Goal: Navigation & Orientation: Find specific page/section

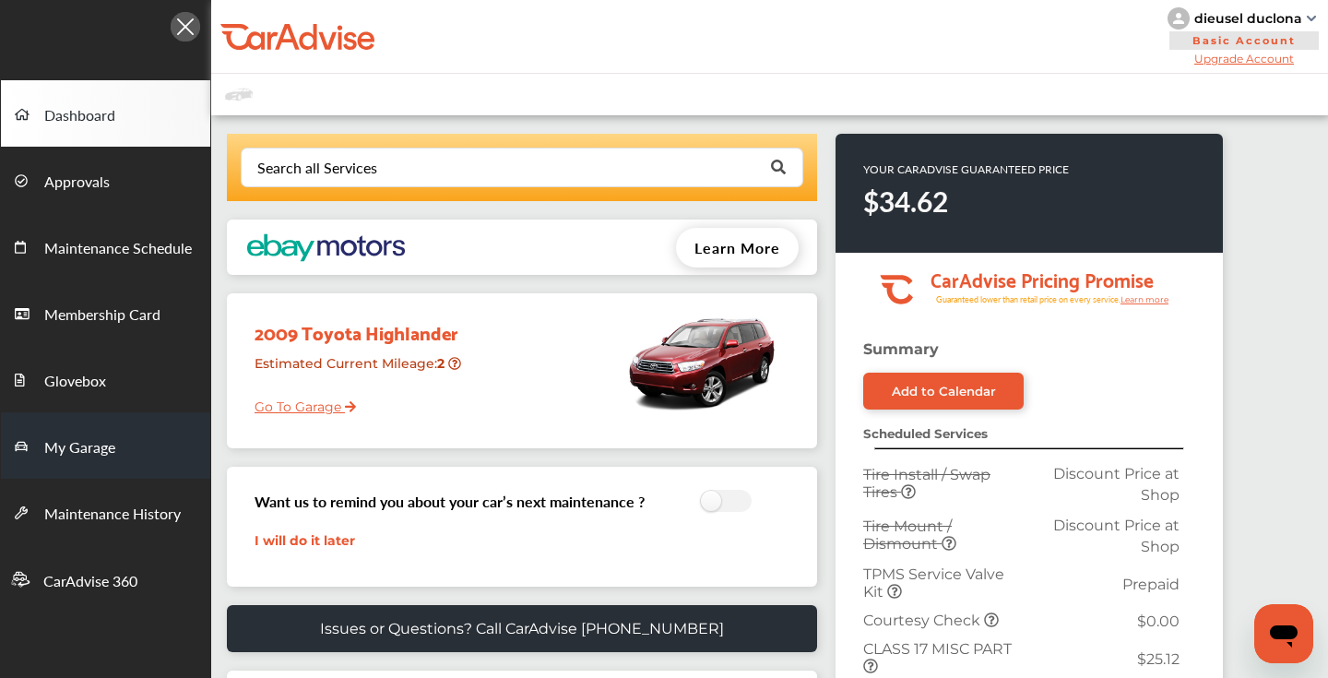
click at [87, 450] on span "My Garage" at bounding box center [79, 448] width 71 height 24
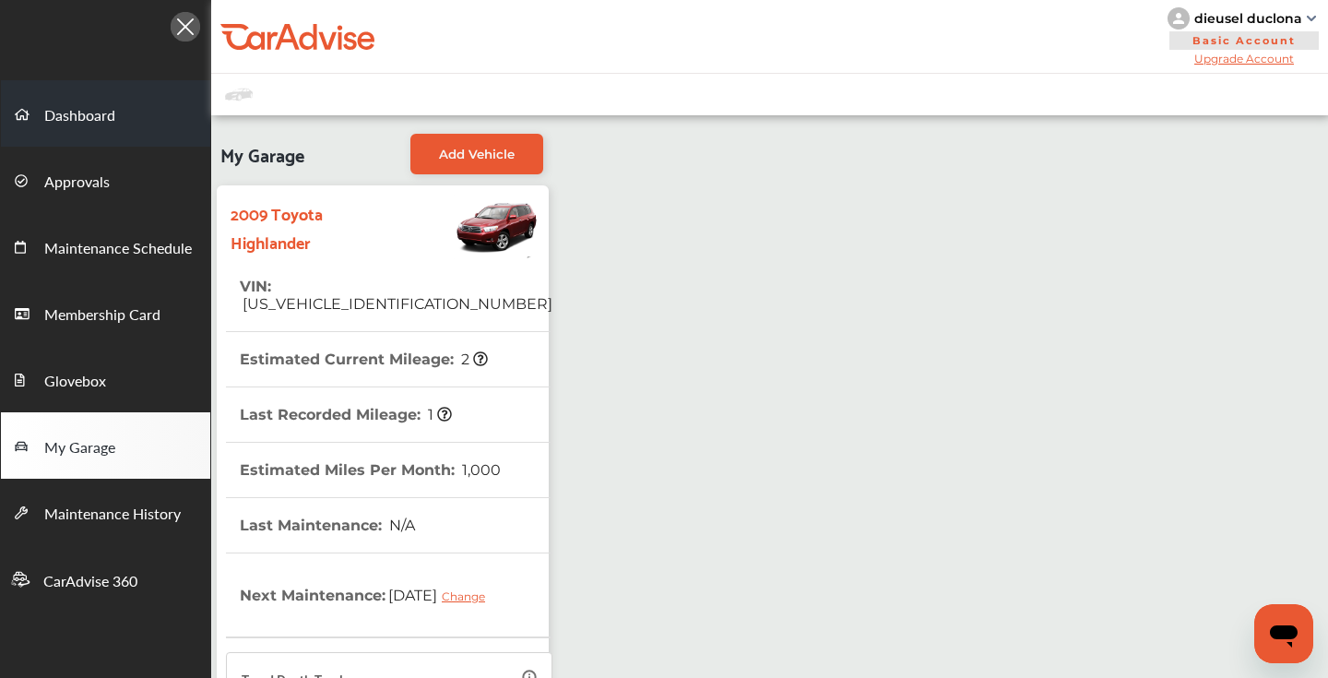
click at [133, 122] on link "Dashboard" at bounding box center [105, 113] width 209 height 66
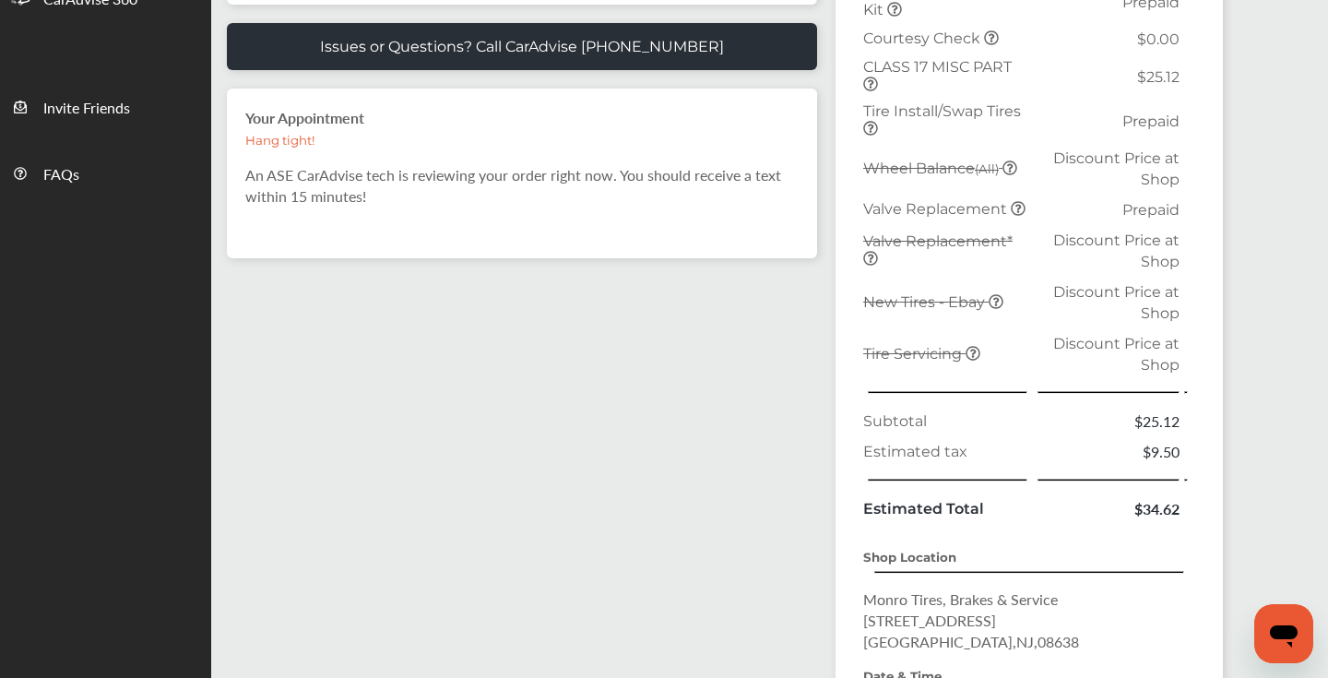
scroll to position [588, 0]
